Goal: Find contact information: Obtain details needed to contact an individual or organization

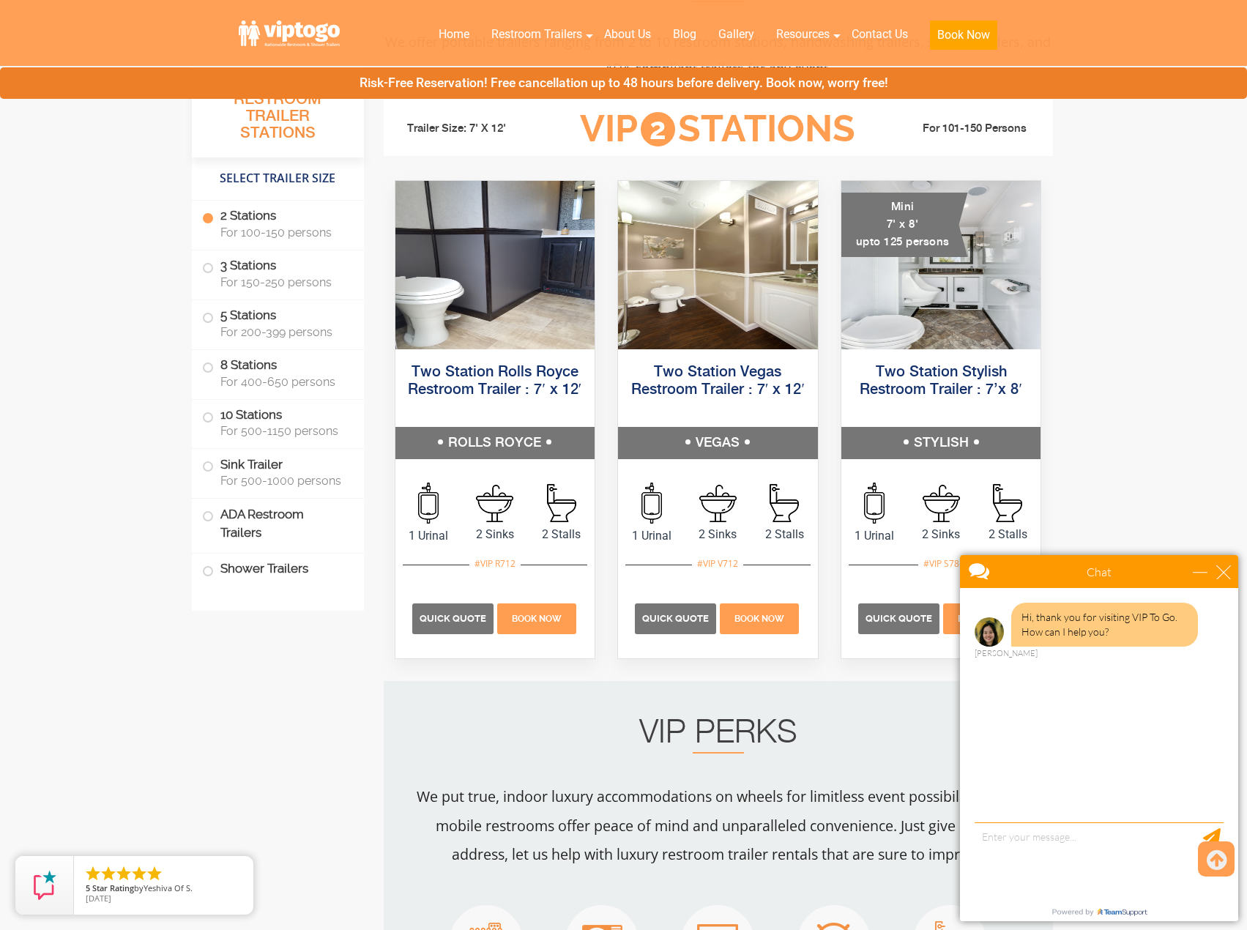
scroll to position [732, 0]
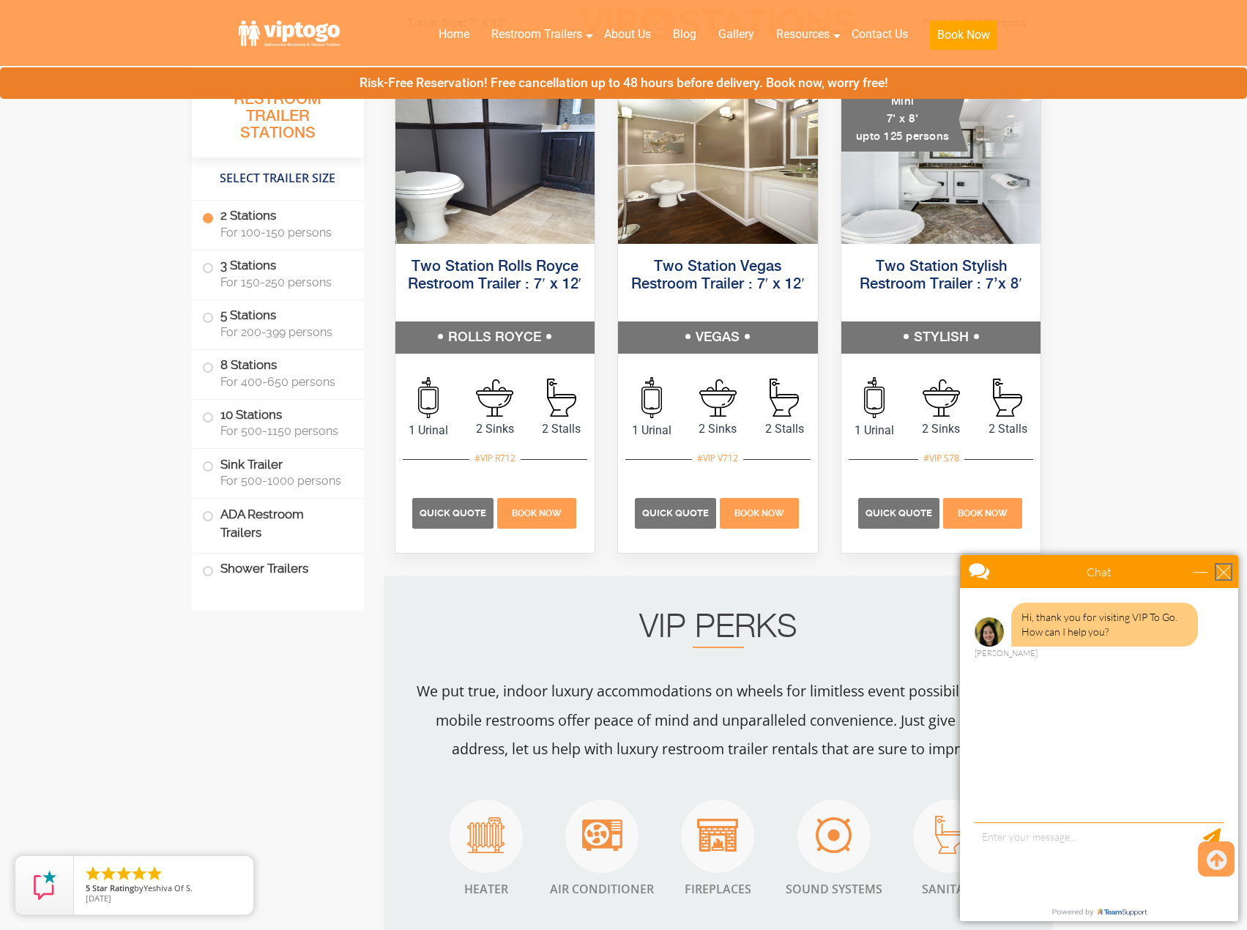
click at [1226, 576] on div "close" at bounding box center [1223, 572] width 15 height 15
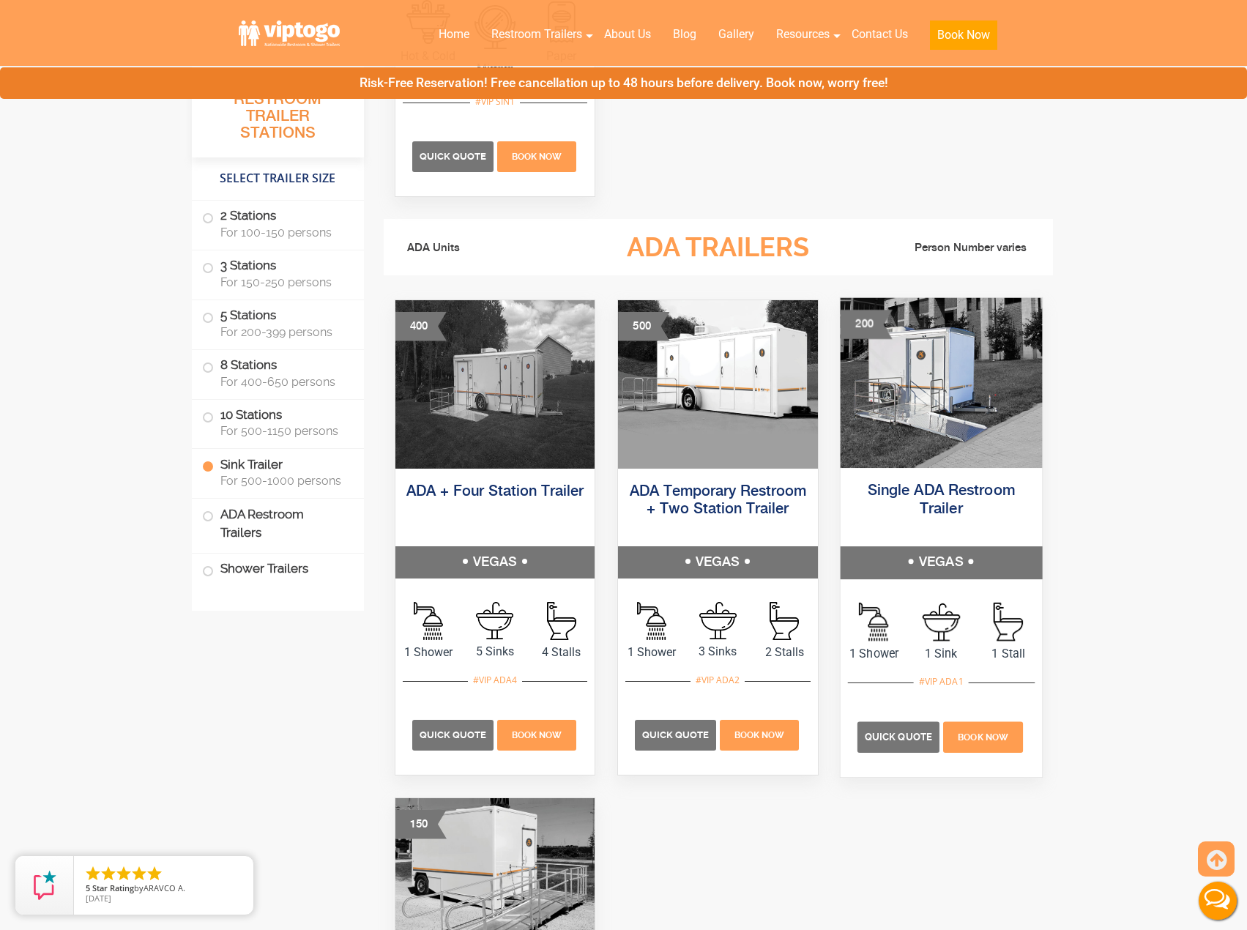
scroll to position [4321, 0]
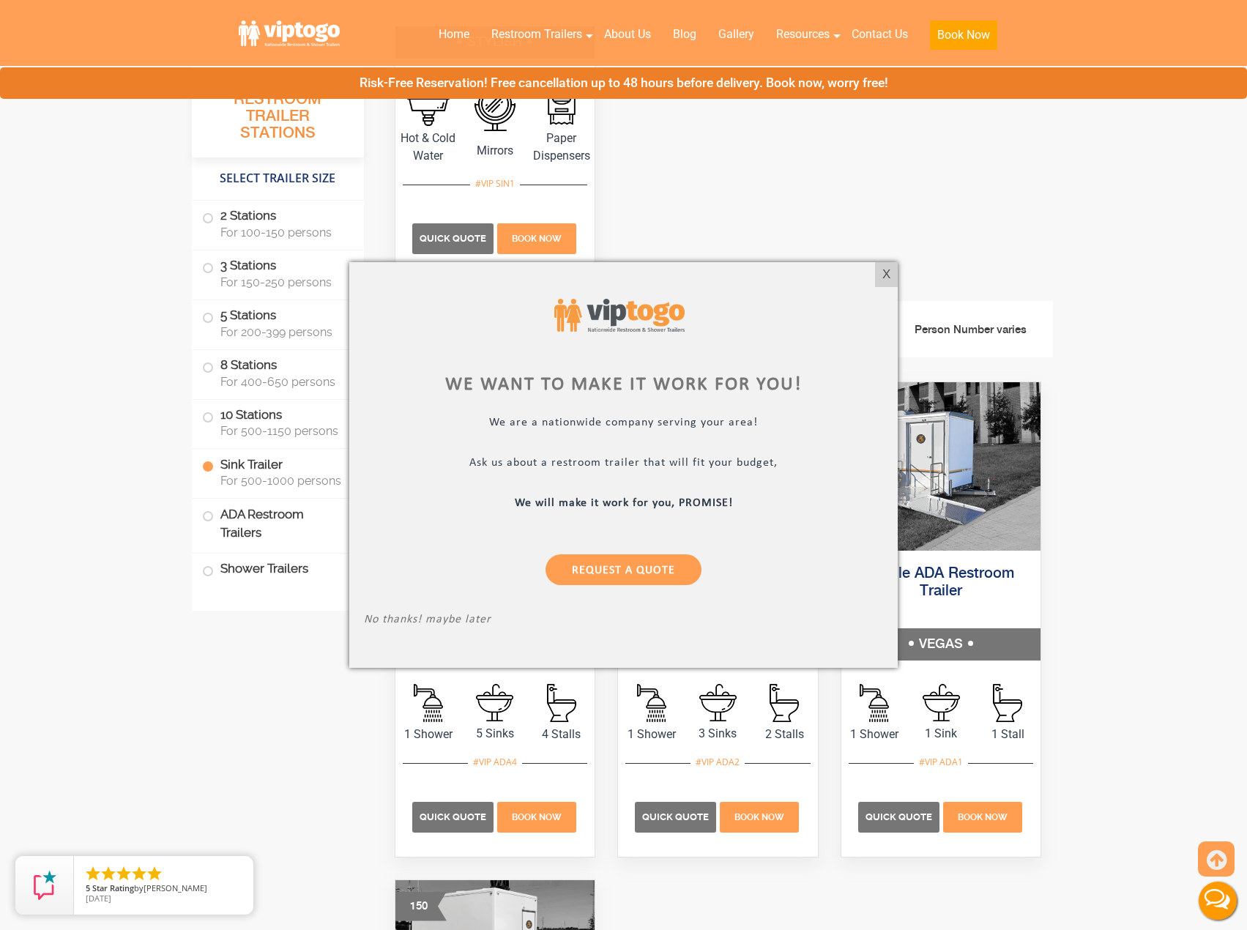
click at [881, 36] on div at bounding box center [623, 465] width 1247 height 930
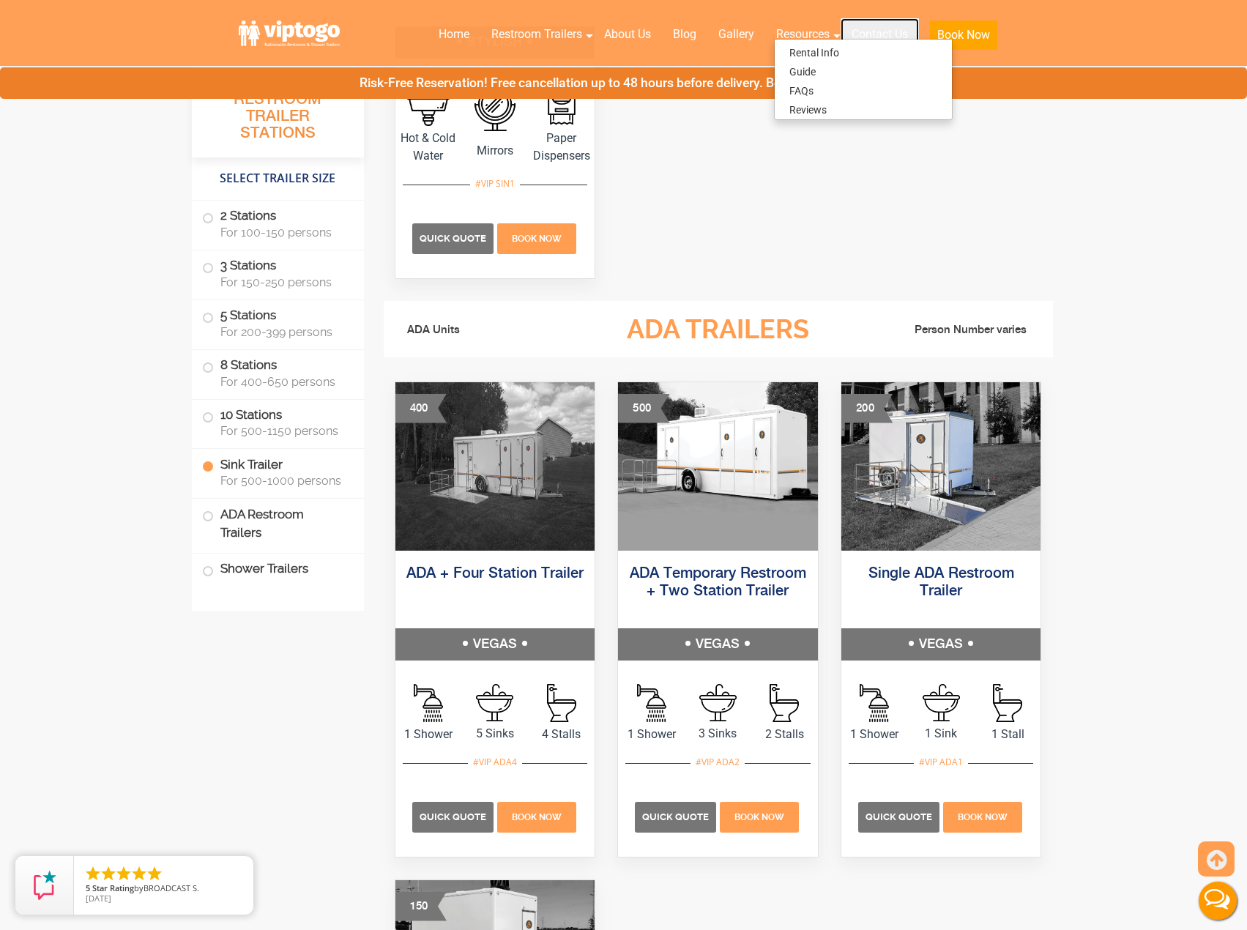
click at [881, 34] on link "Contact Us" at bounding box center [880, 34] width 78 height 32
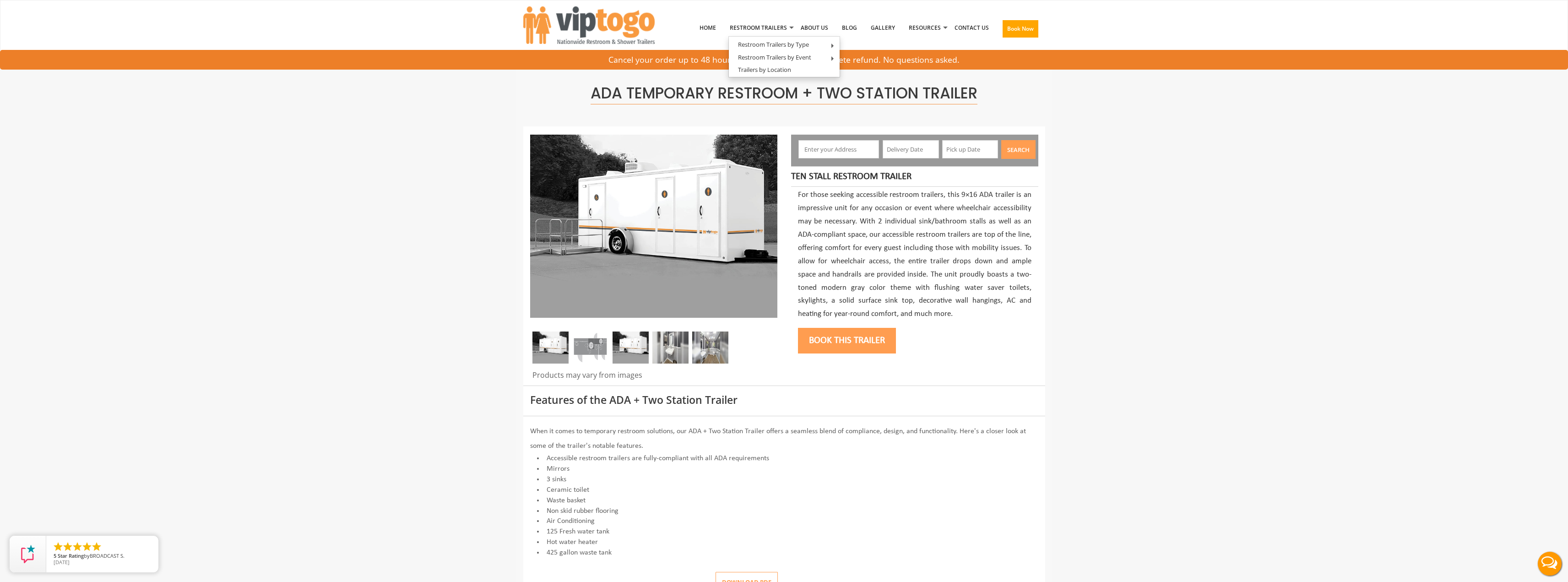
click at [583, 351] on img at bounding box center [590, 347] width 36 height 32
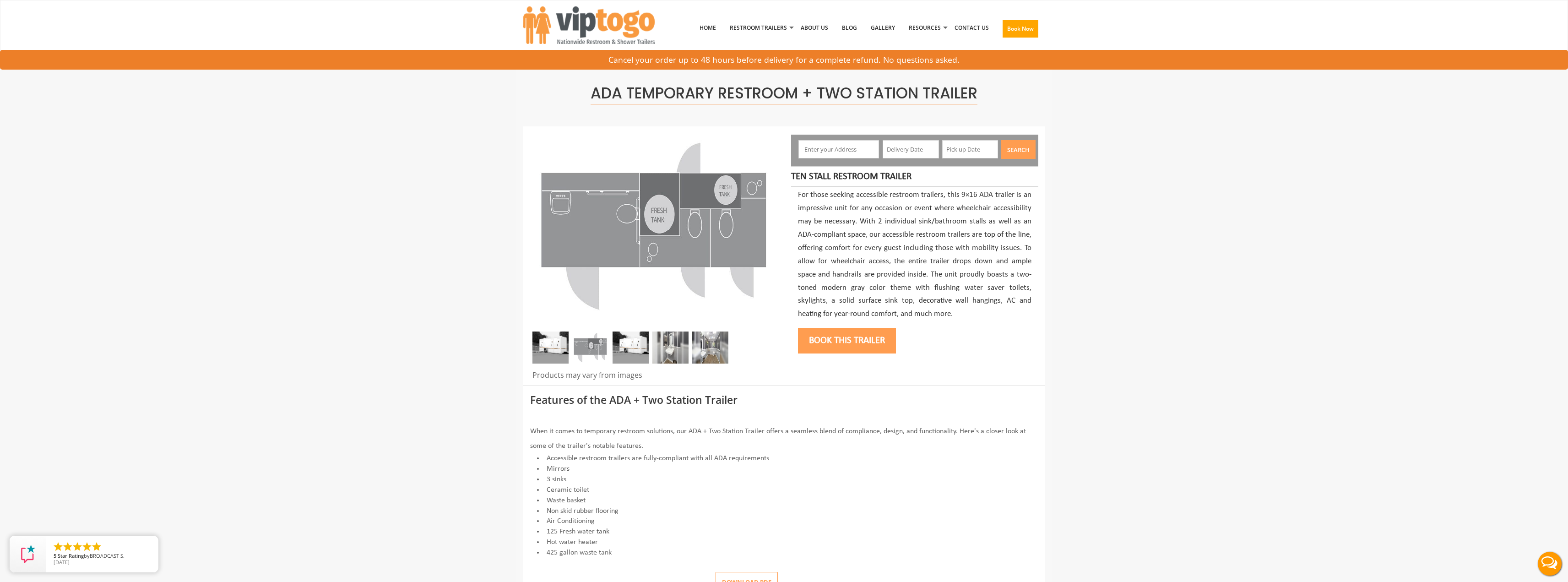
click at [635, 354] on img at bounding box center [631, 347] width 36 height 32
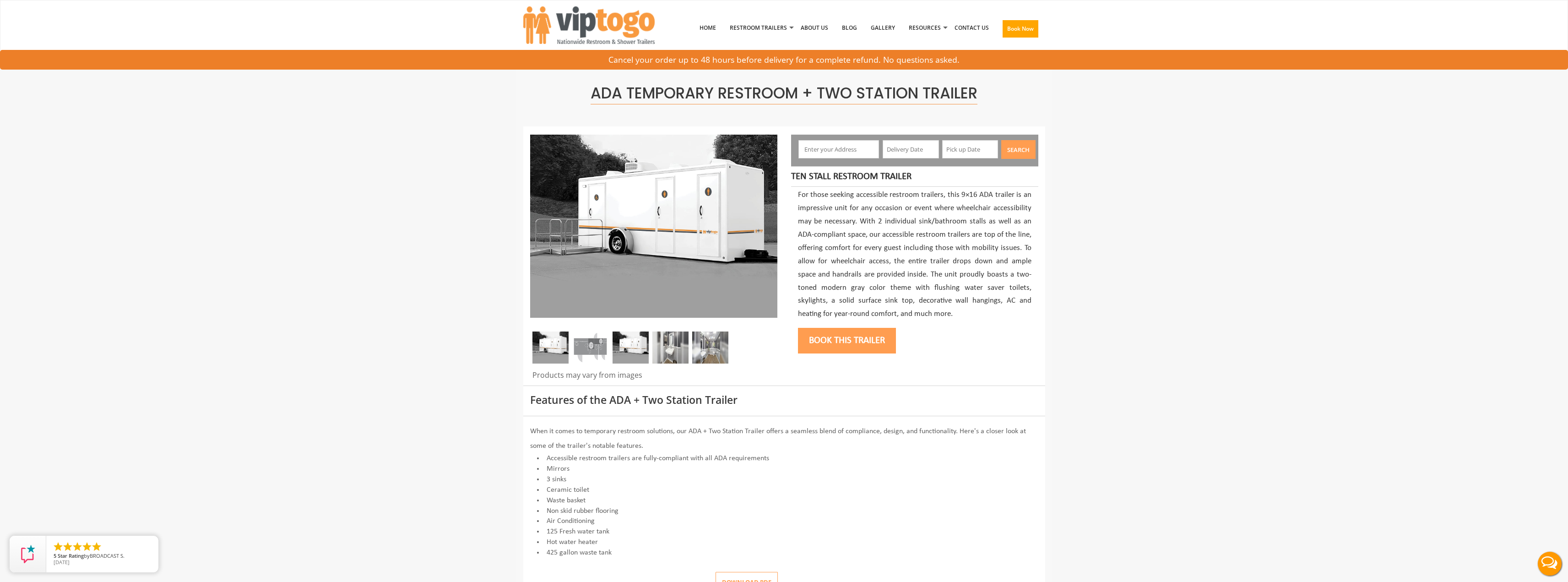
click at [680, 353] on img at bounding box center [671, 347] width 36 height 32
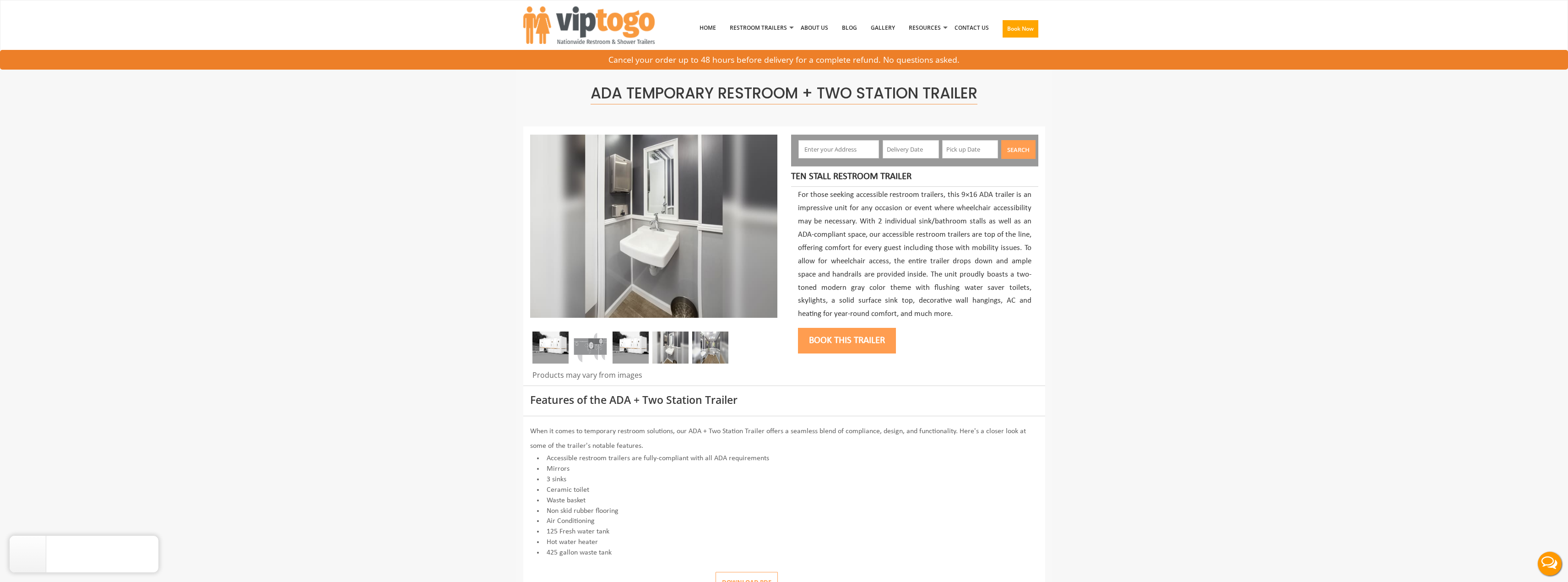
click at [708, 352] on img at bounding box center [710, 347] width 36 height 32
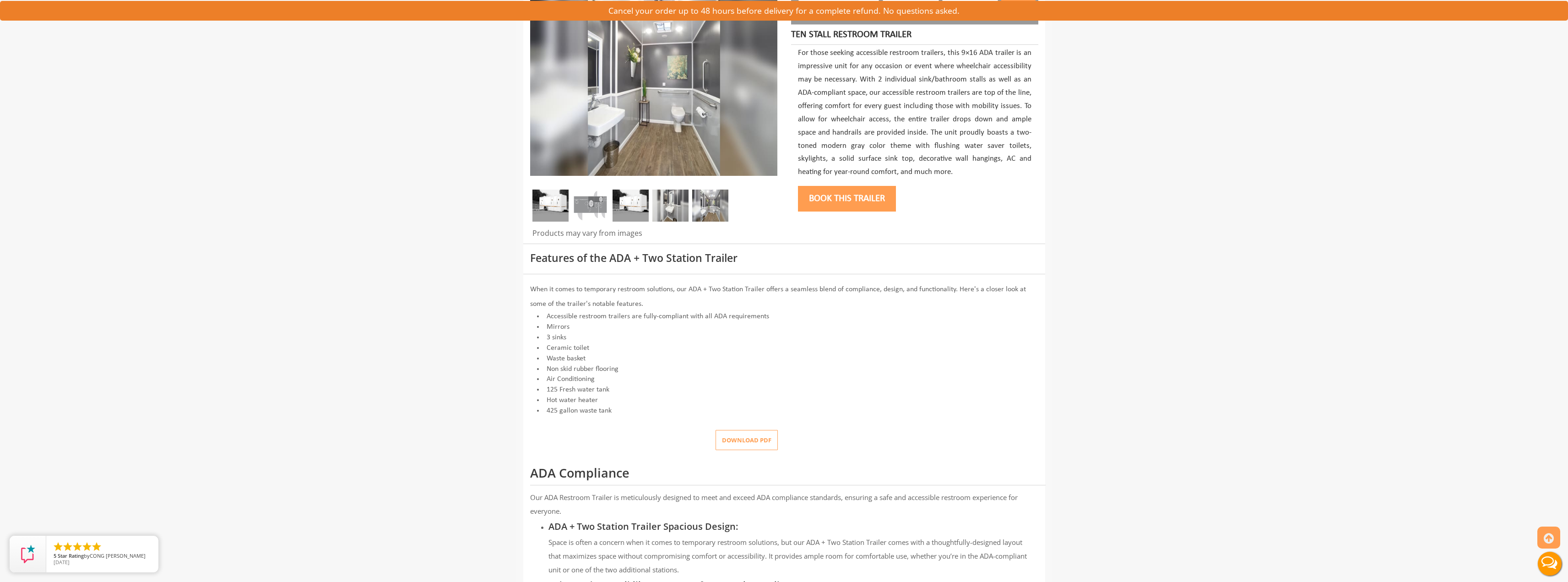
scroll to position [46, 0]
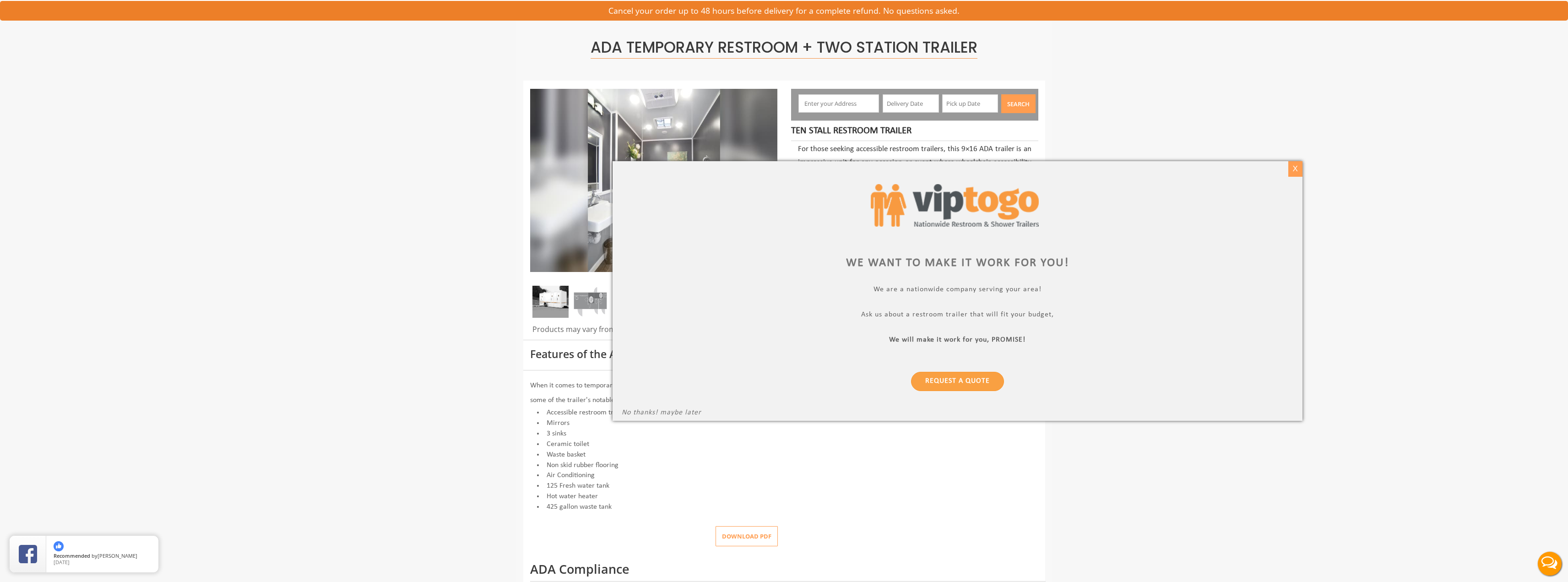
click at [779, 168] on div "X" at bounding box center [1295, 169] width 14 height 16
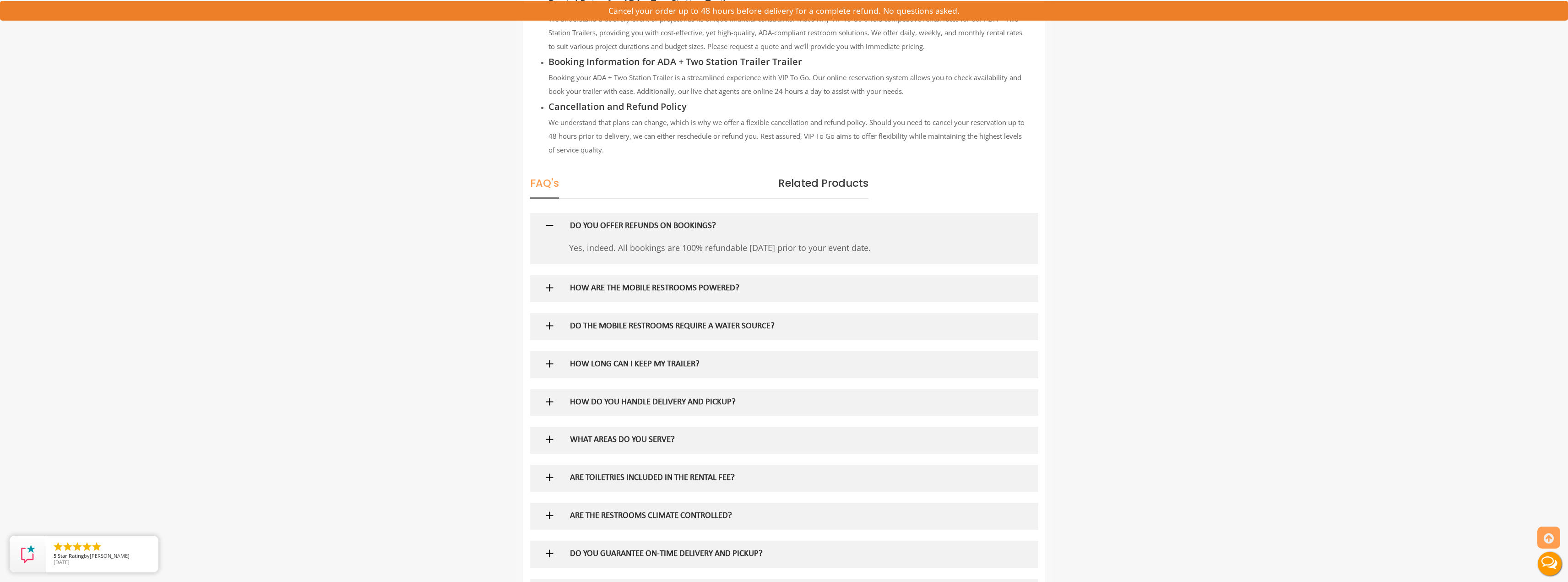
scroll to position [1183, 0]
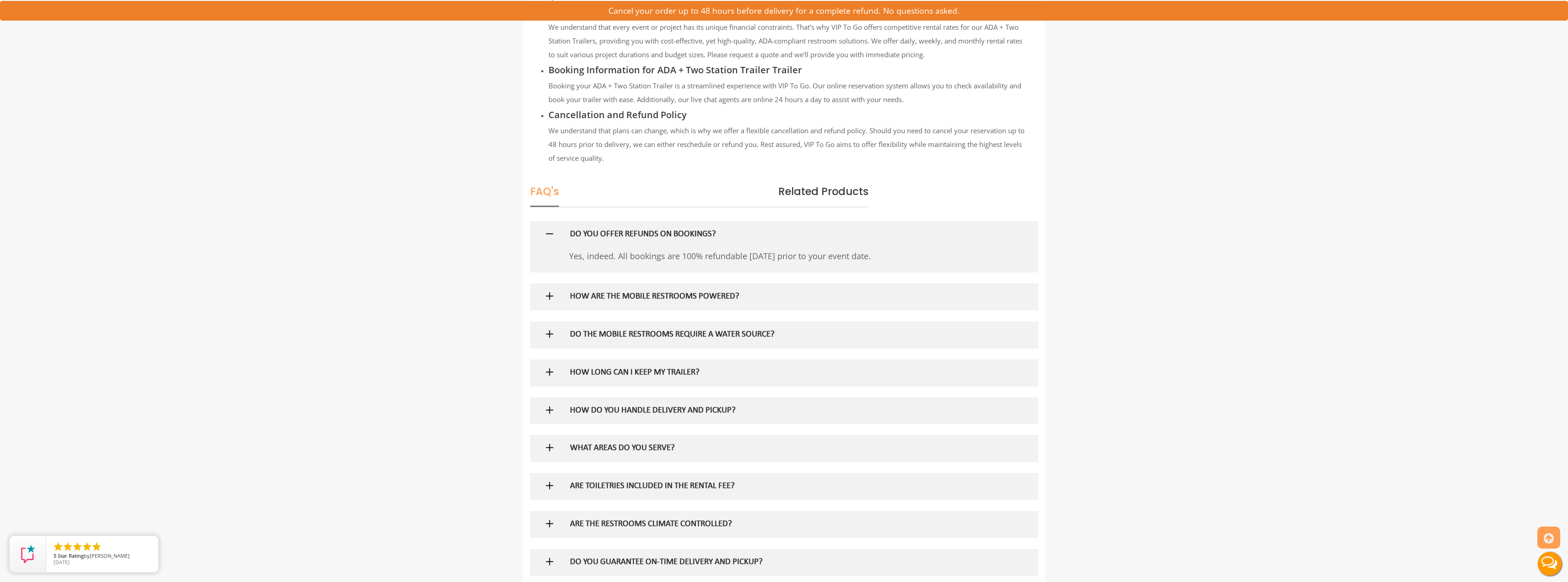
click at [721, 338] on h5 "DO THE MOBILE RESTROOMS REQUIRE A WATER SOURCE?" at bounding box center [769, 334] width 398 height 9
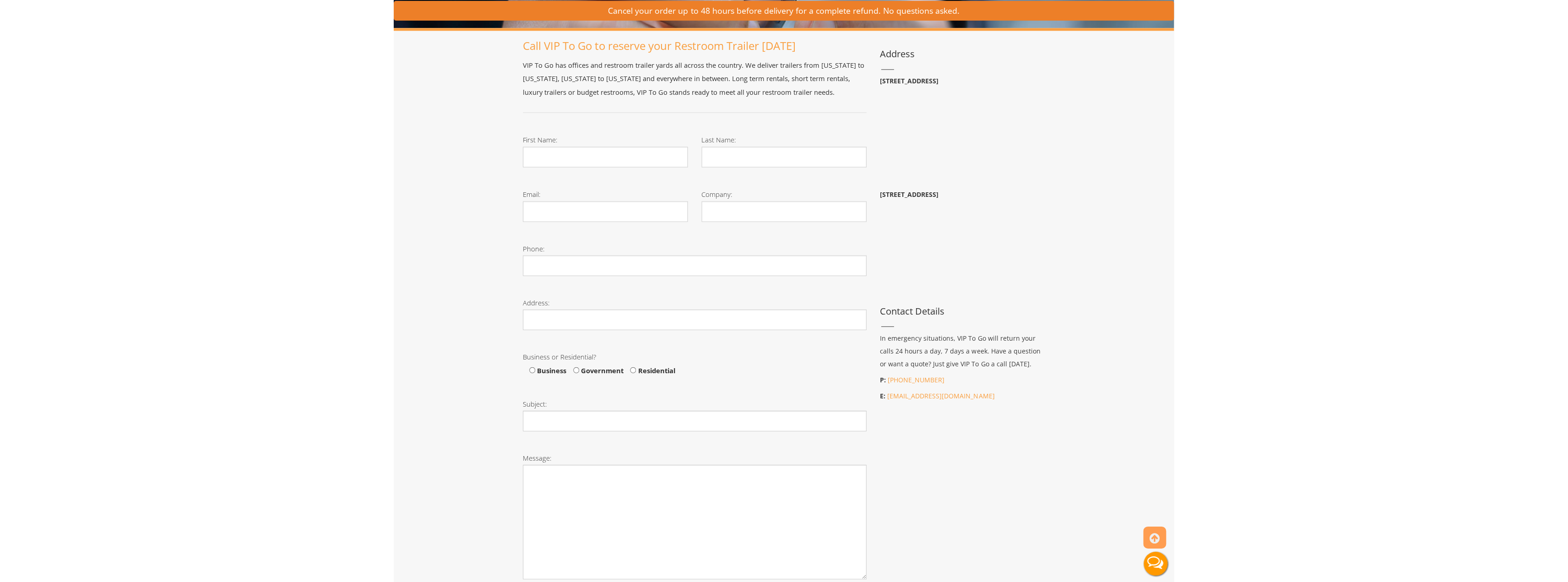
scroll to position [183, 0]
